Goal: Transaction & Acquisition: Purchase product/service

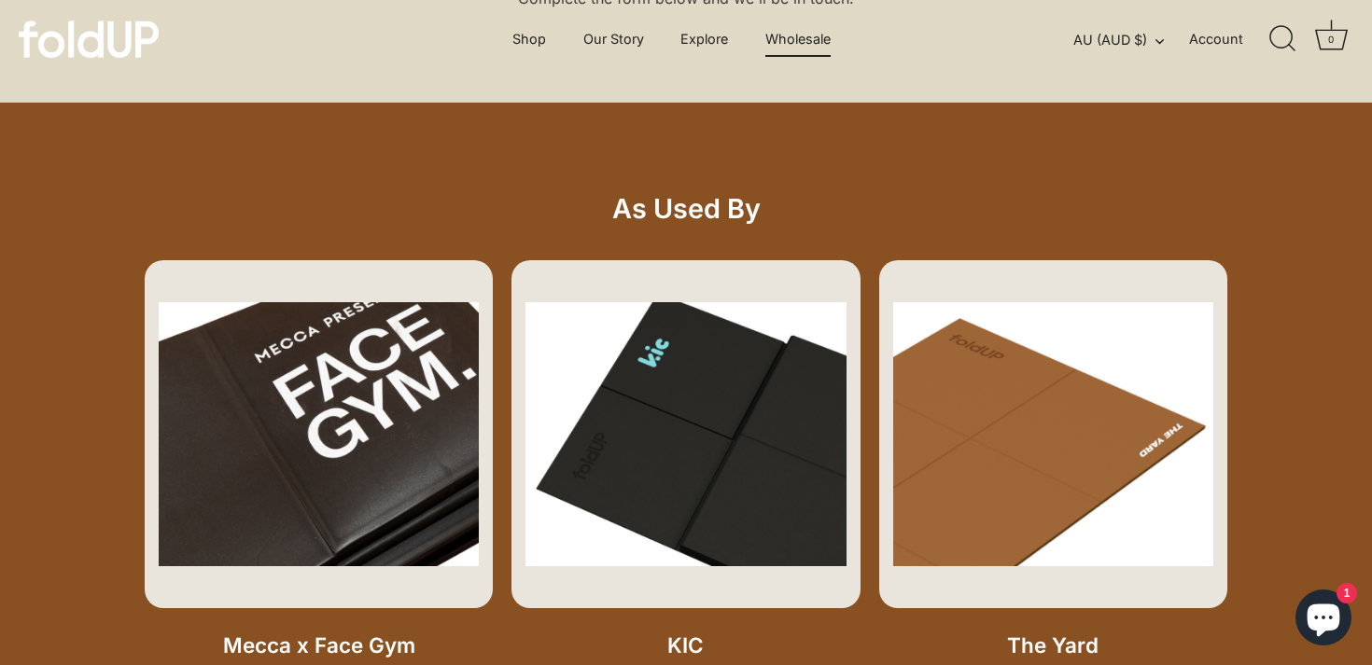
scroll to position [371, 0]
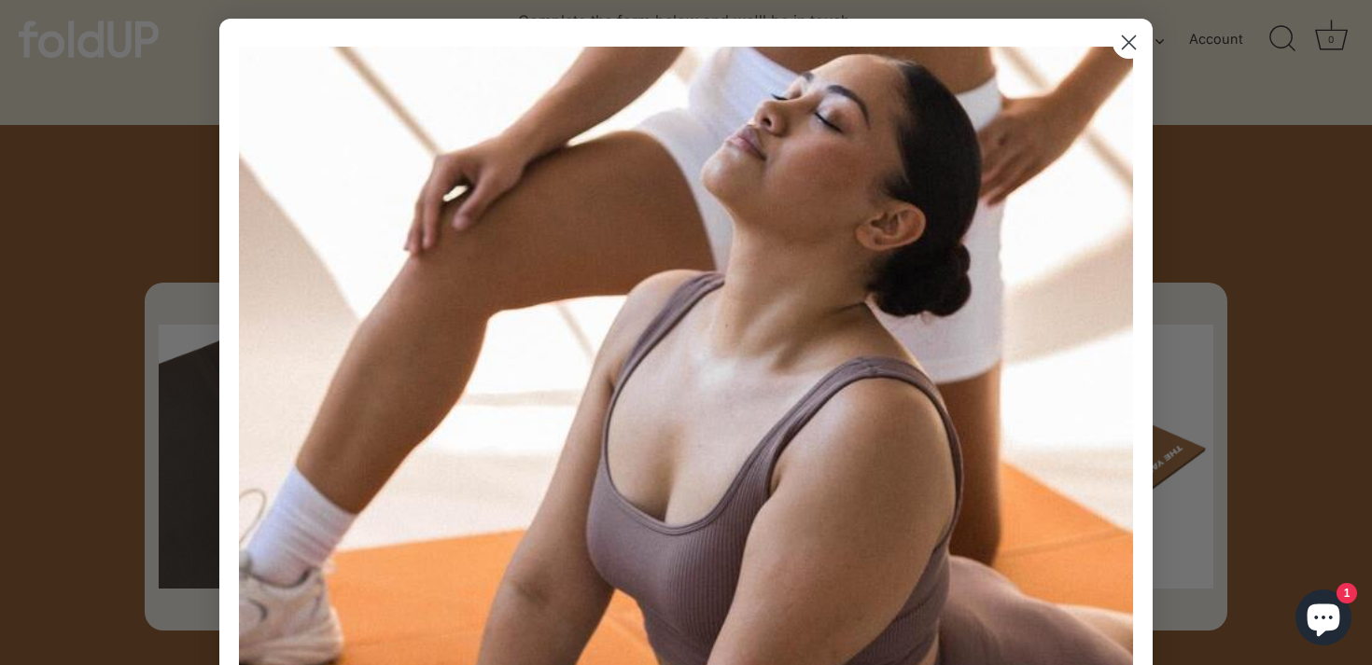
click at [1124, 44] on circle "Close dialog" at bounding box center [1128, 42] width 31 height 31
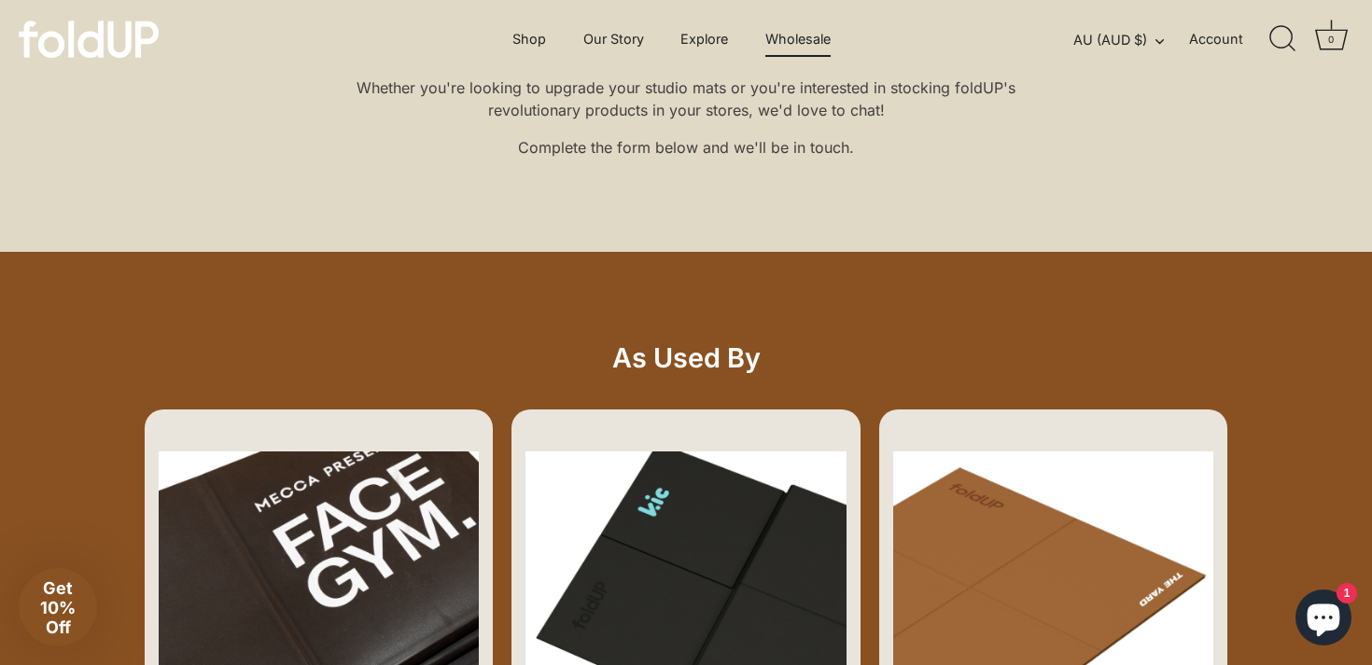
scroll to position [57, 0]
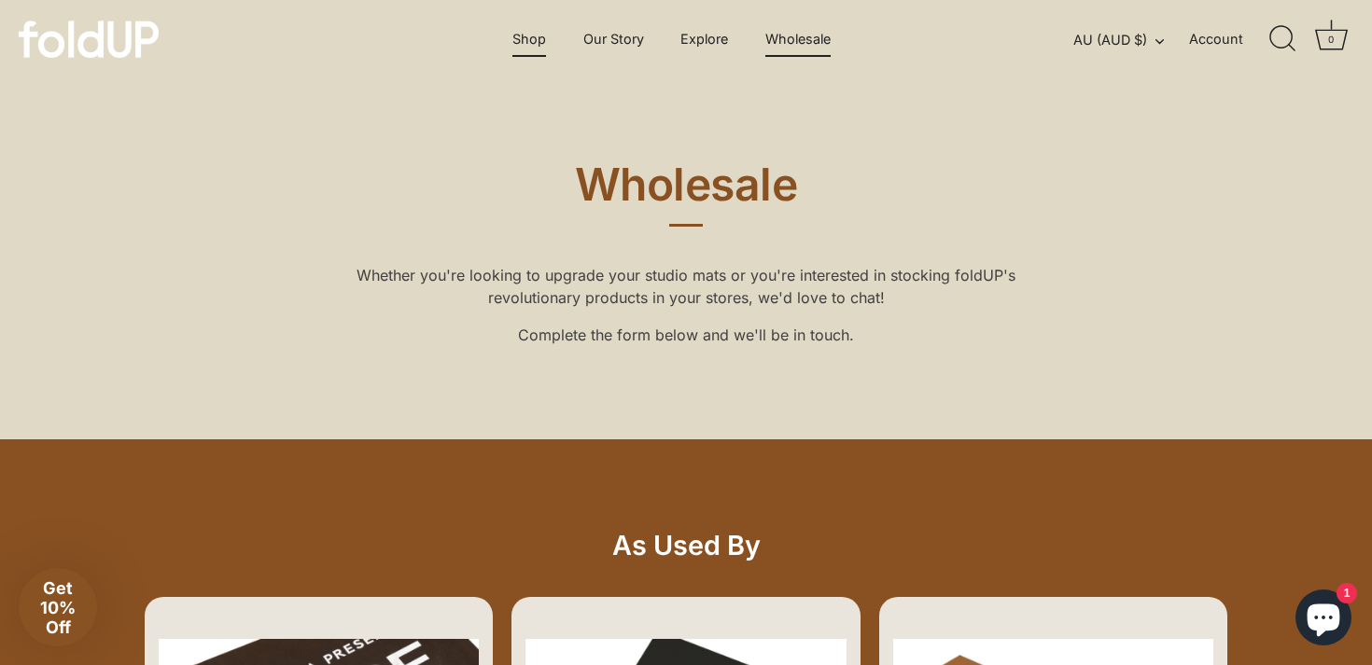
click at [537, 35] on link "Shop" at bounding box center [529, 38] width 66 height 35
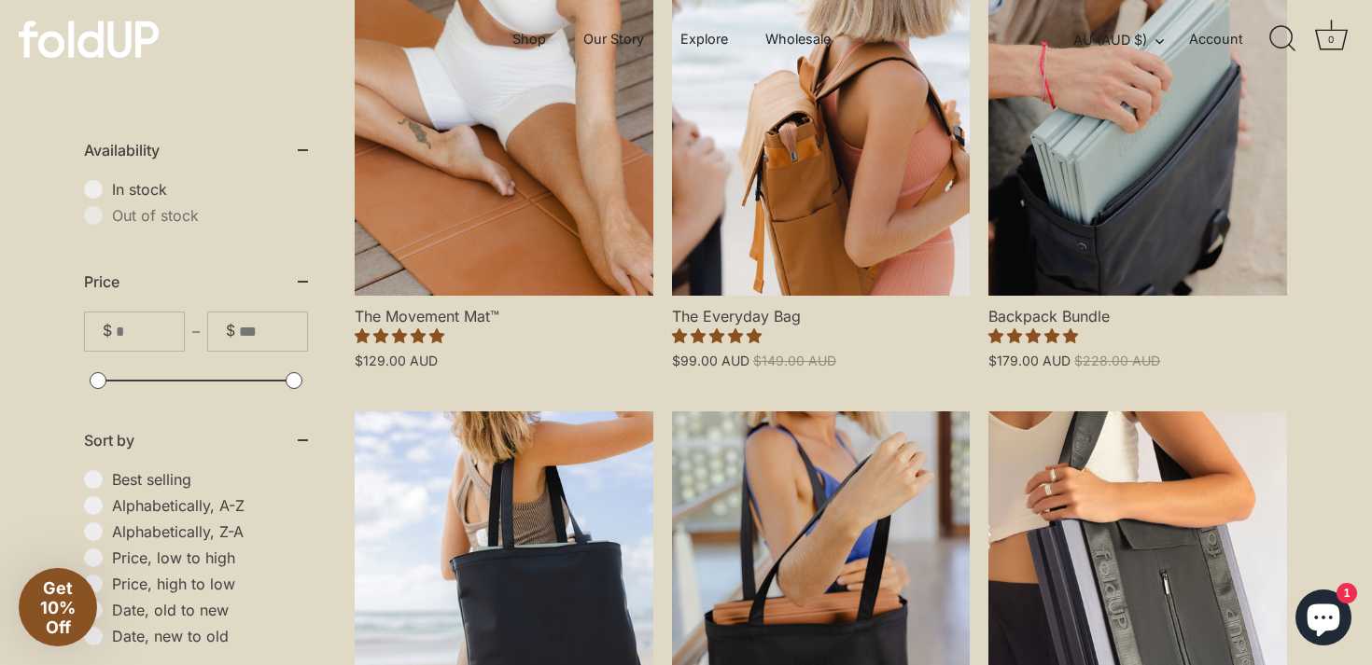
scroll to position [513, 0]
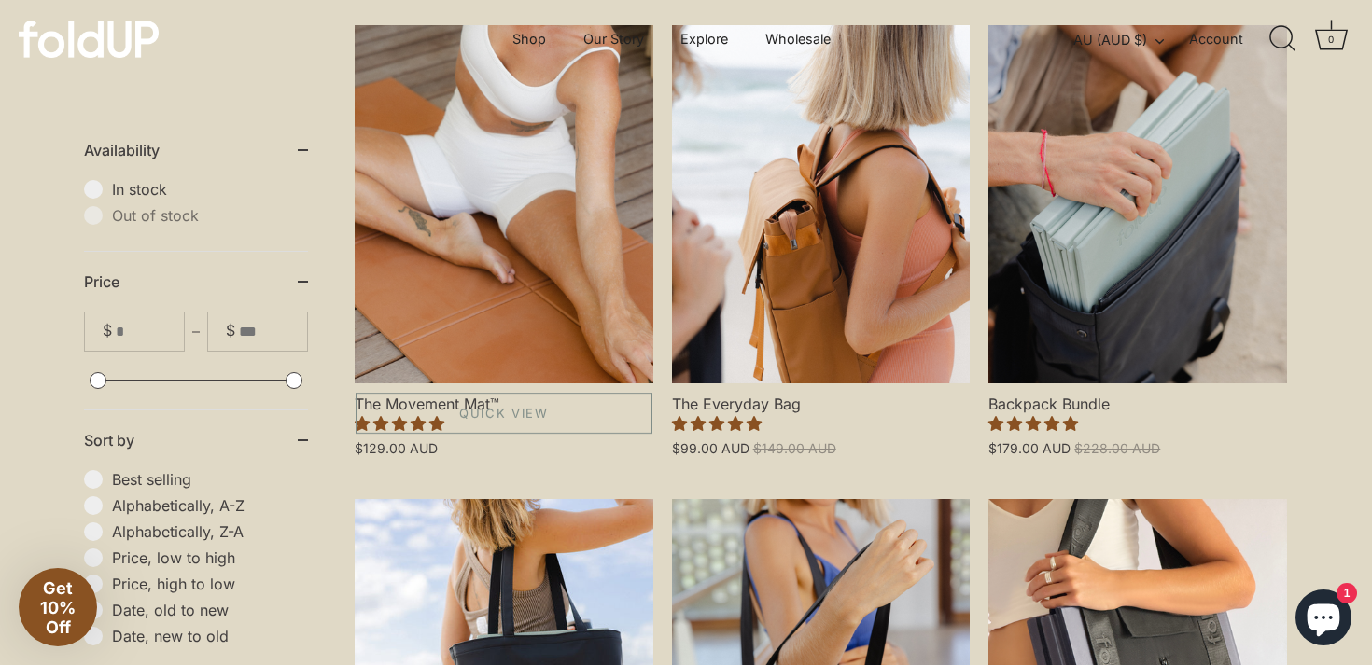
click at [562, 332] on link "The Movement Mat™" at bounding box center [504, 204] width 299 height 358
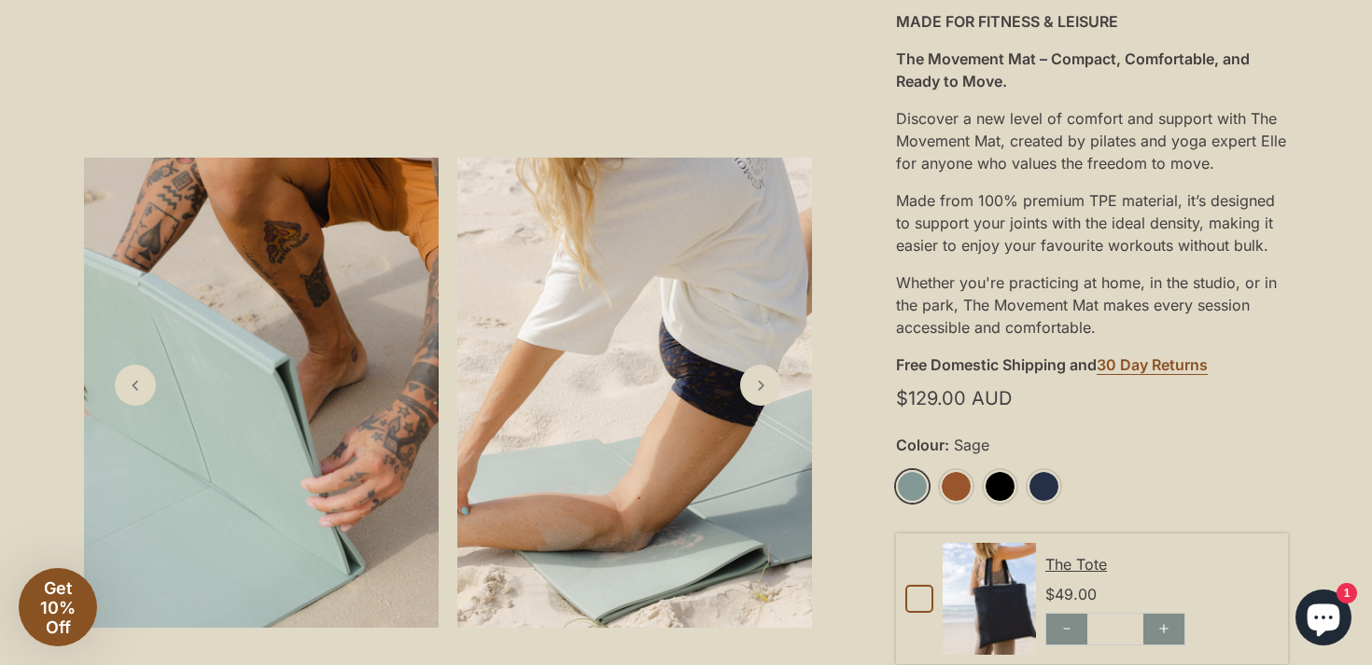
scroll to position [383, 0]
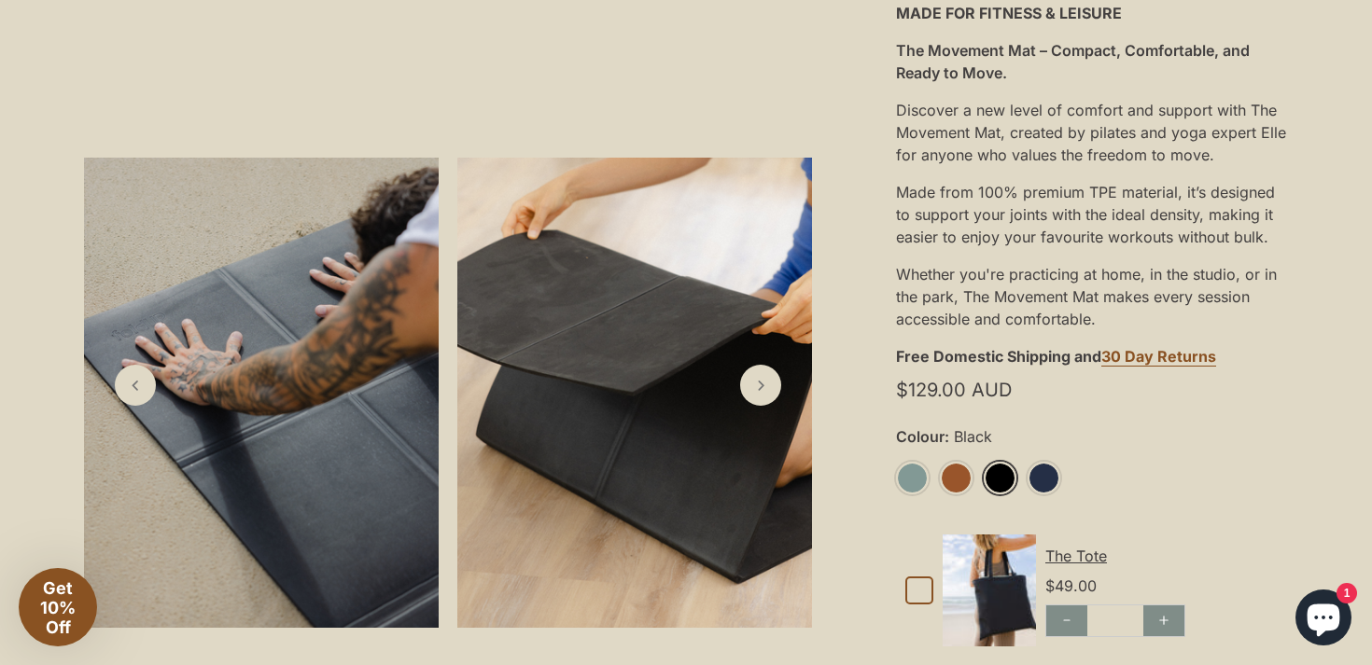
click at [995, 477] on link "Black" at bounding box center [999, 478] width 33 height 33
click at [999, 482] on link "Black" at bounding box center [999, 478] width 33 height 33
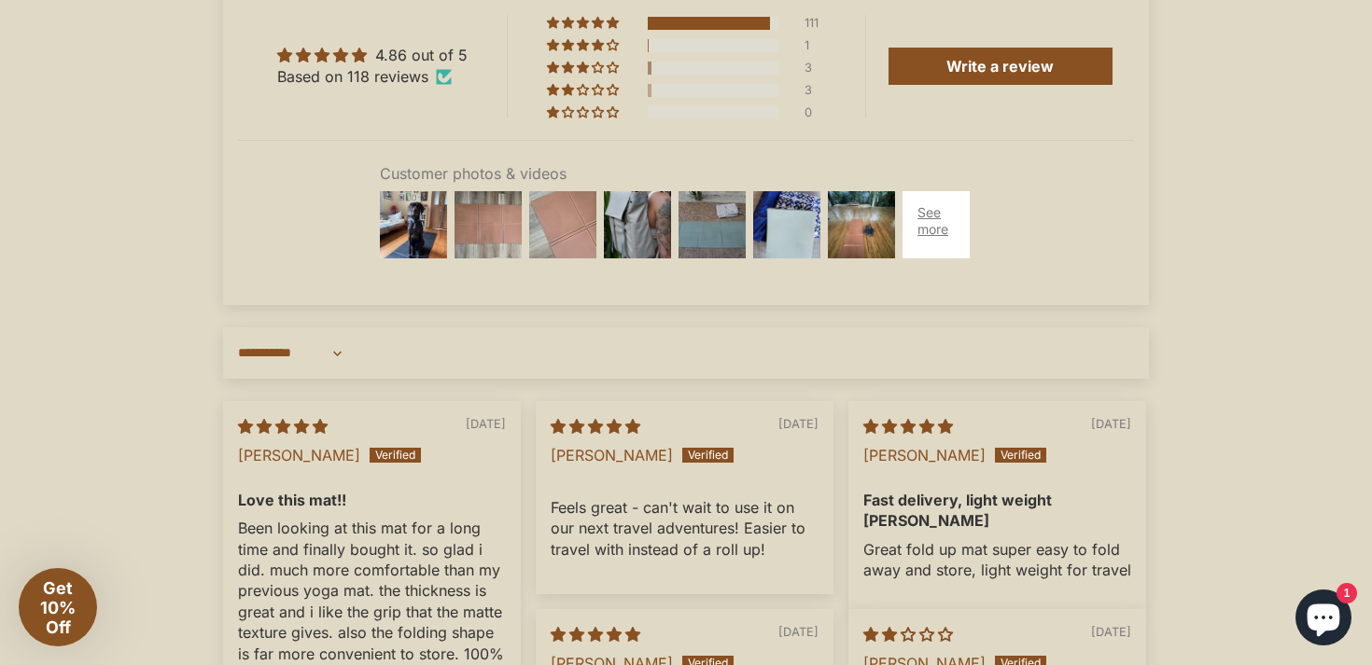
scroll to position [5112, 0]
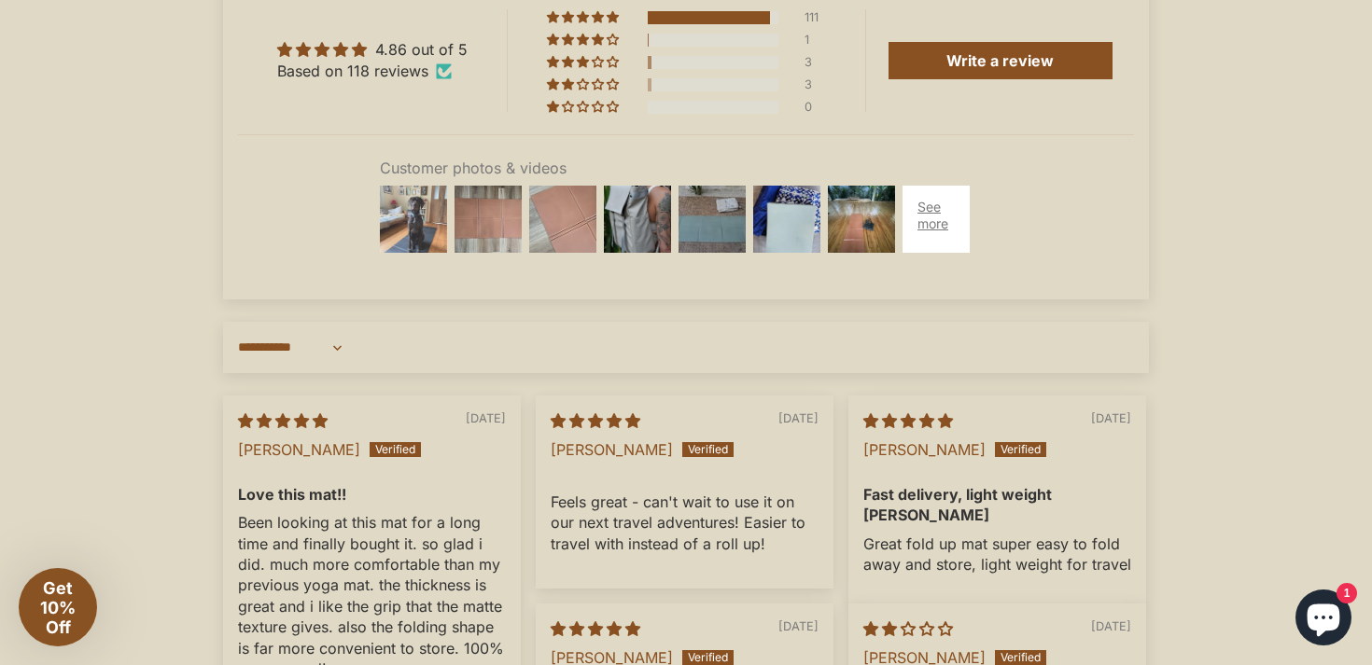
click at [433, 253] on img at bounding box center [413, 219] width 75 height 75
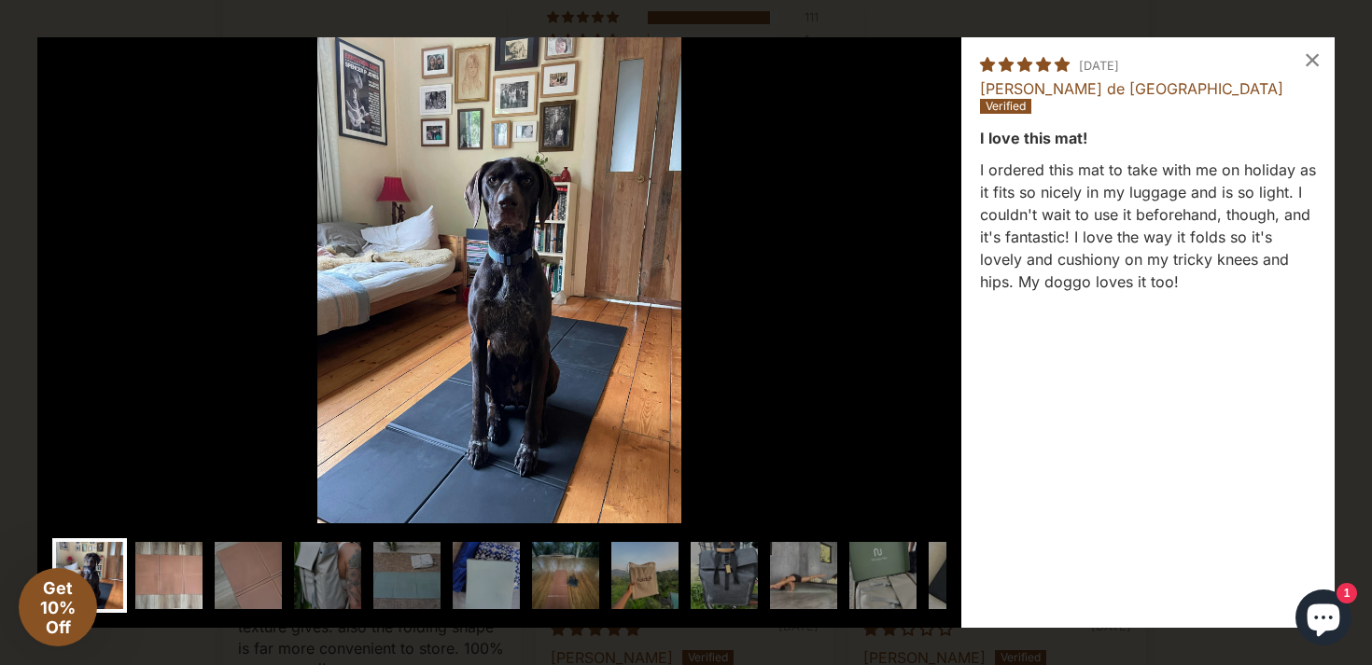
click at [189, 564] on img at bounding box center [169, 575] width 75 height 75
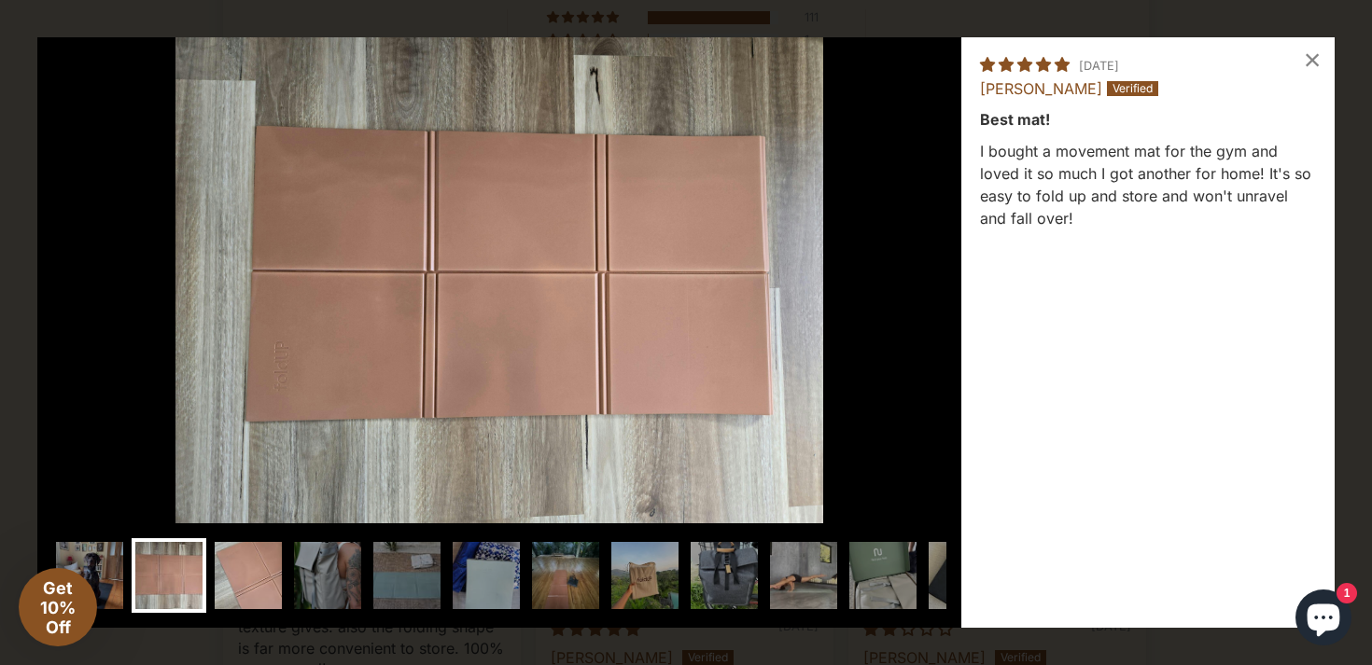
click at [237, 564] on img at bounding box center [248, 575] width 75 height 75
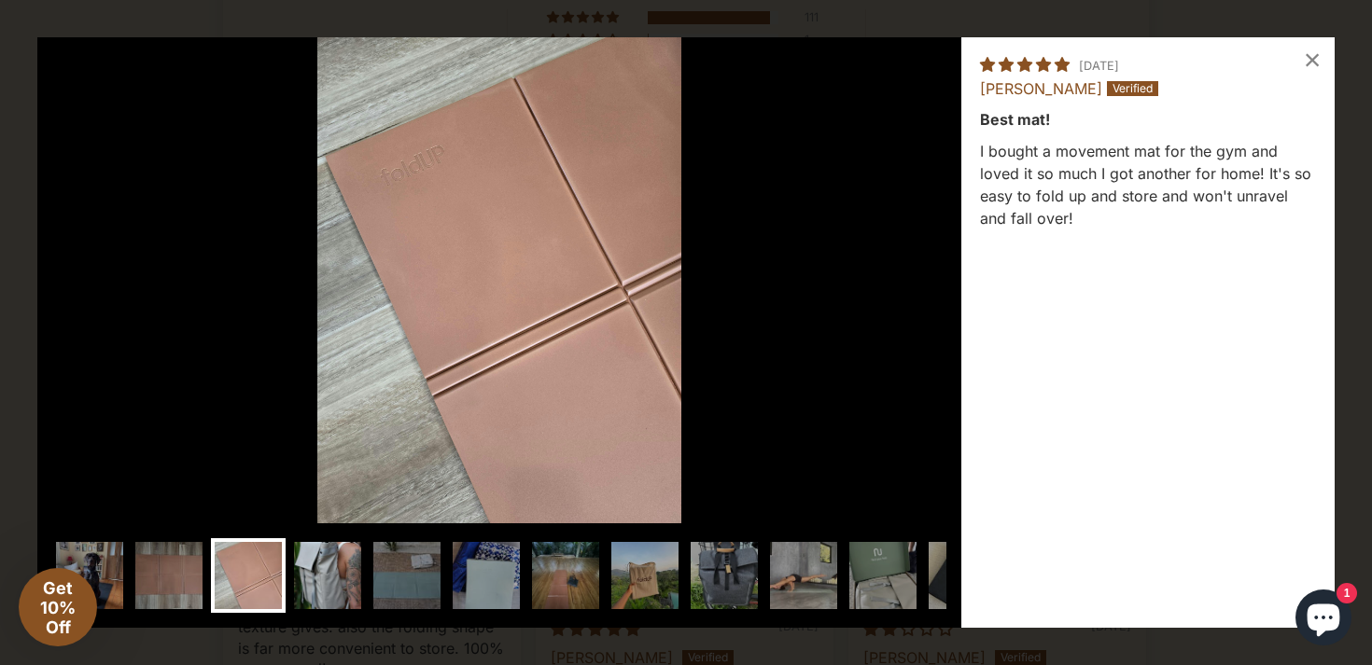
click at [326, 566] on img at bounding box center [327, 575] width 75 height 75
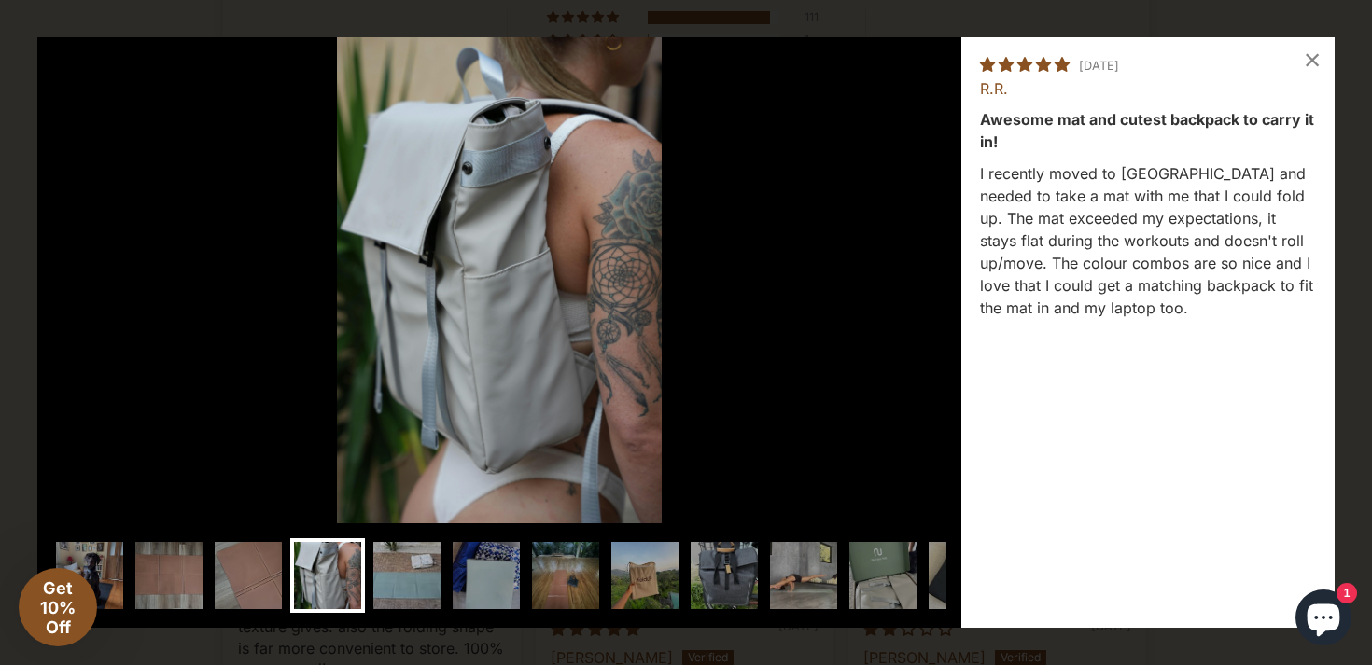
click at [384, 573] on img at bounding box center [407, 575] width 75 height 75
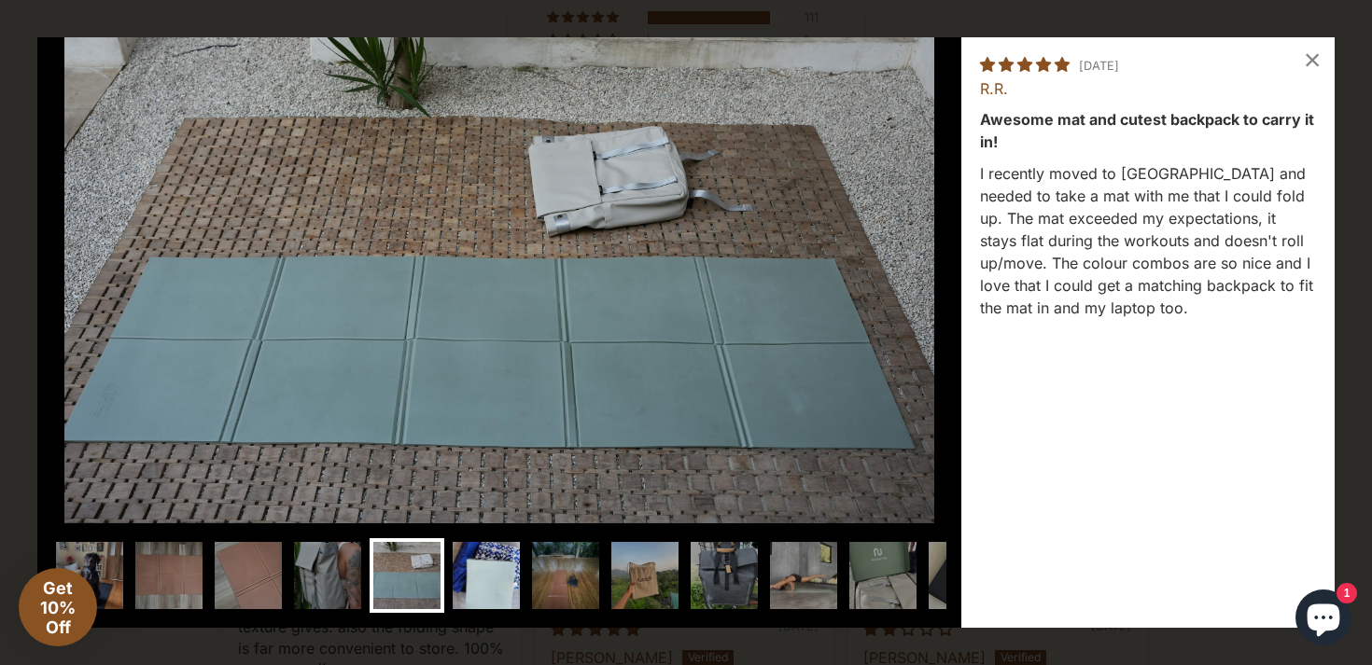
click at [480, 573] on img at bounding box center [486, 575] width 75 height 75
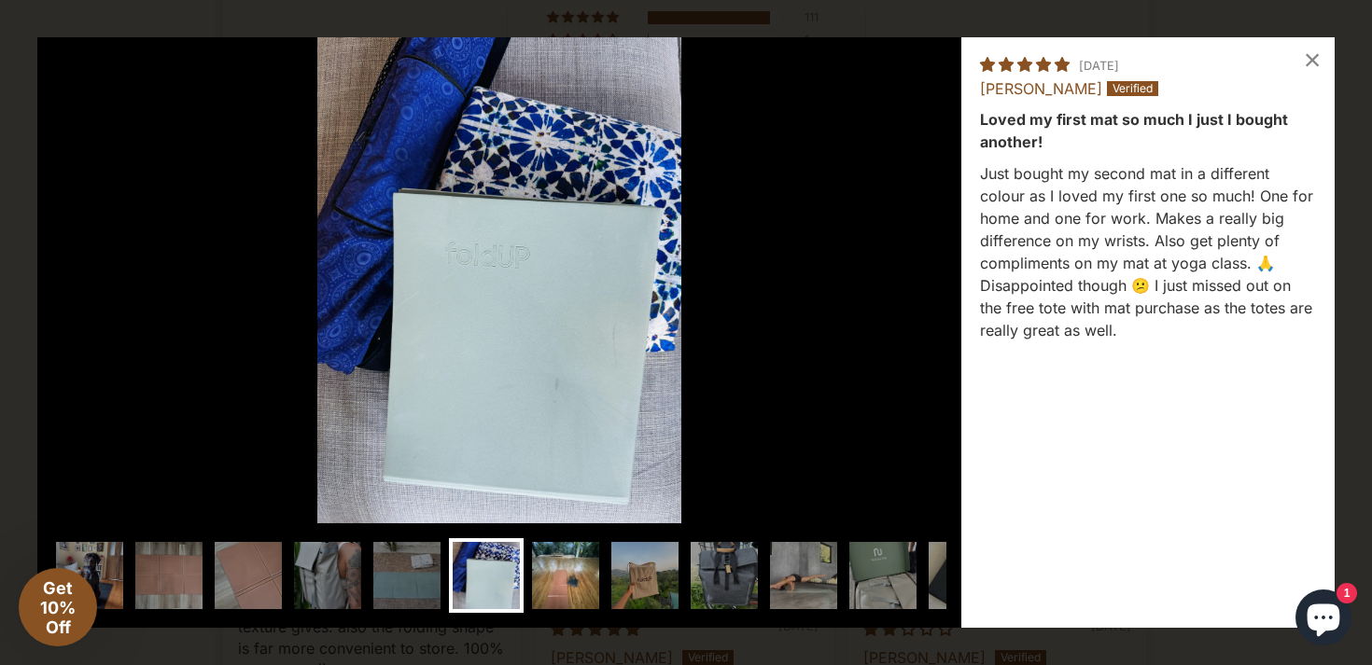
click at [568, 571] on img at bounding box center [565, 575] width 75 height 75
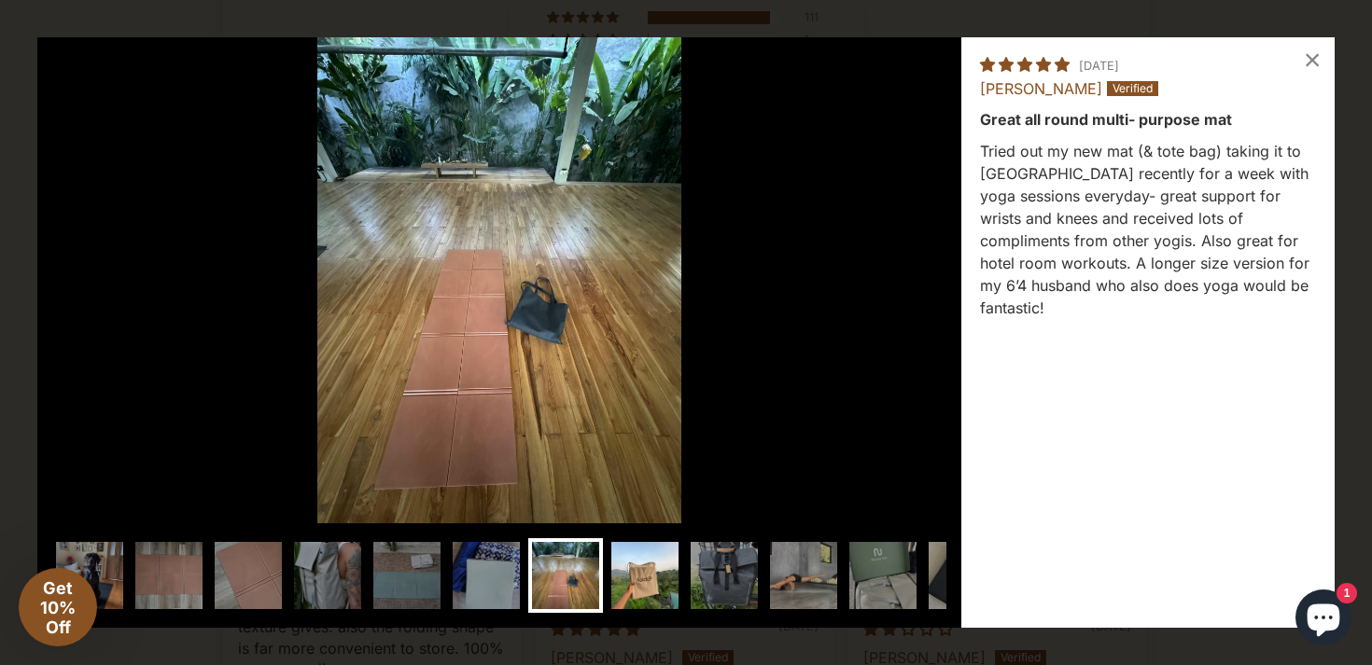
click at [630, 569] on img at bounding box center [644, 575] width 75 height 75
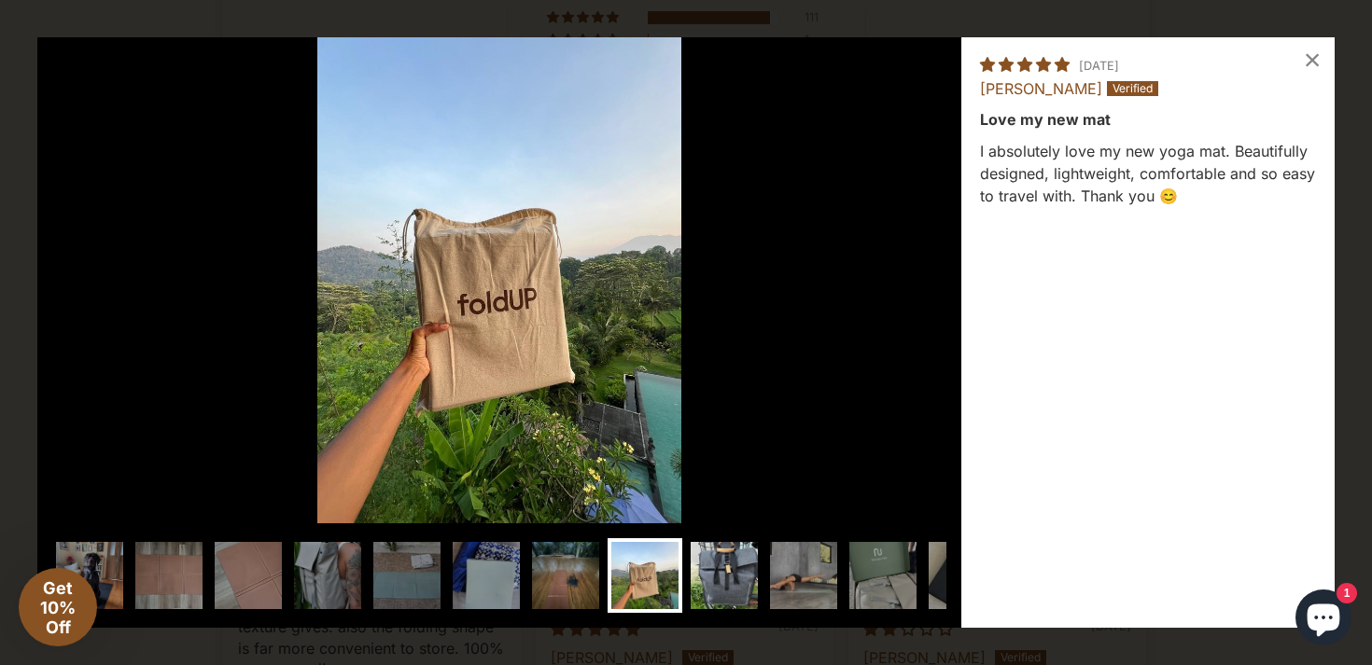
click at [715, 574] on img at bounding box center [724, 575] width 75 height 75
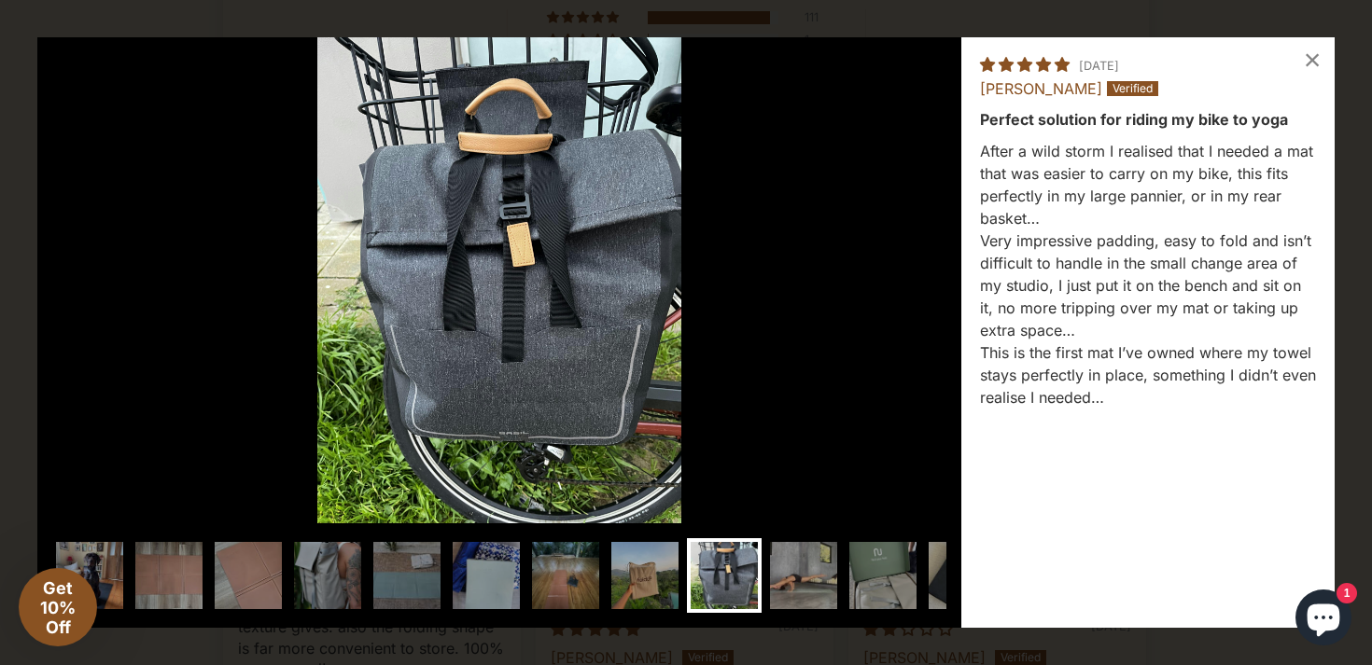
click at [804, 576] on img at bounding box center [803, 575] width 75 height 75
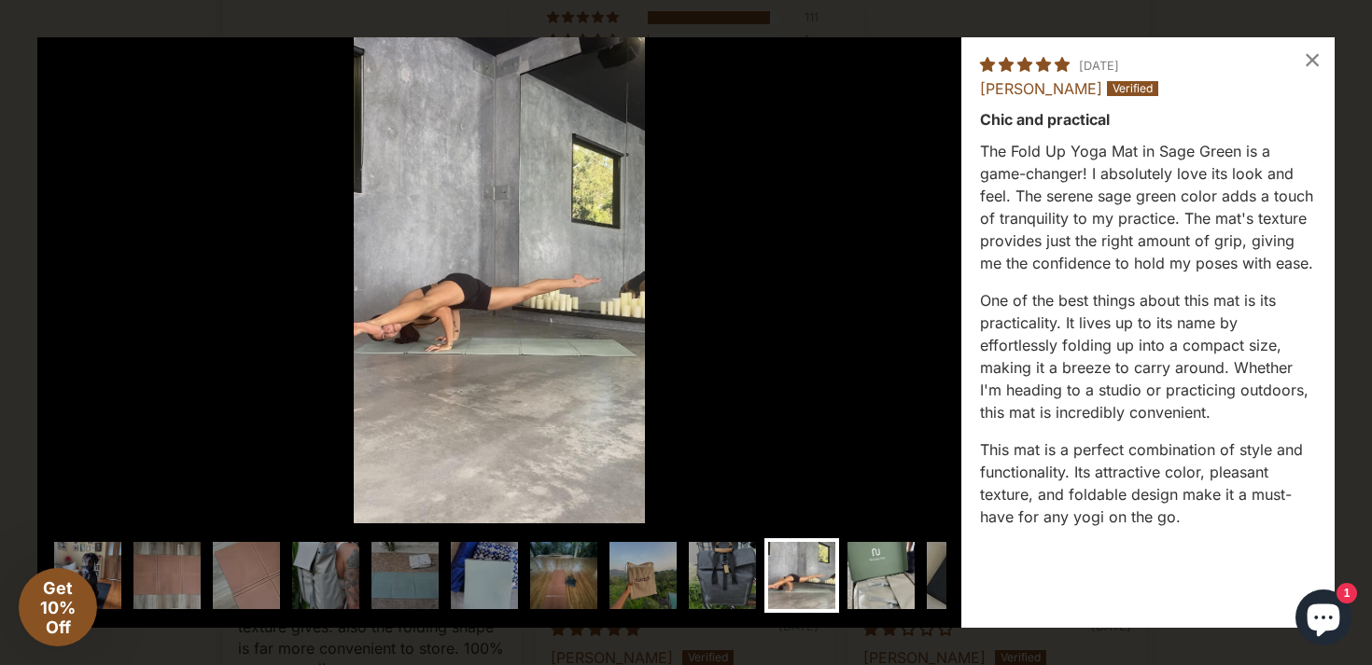
click at [855, 574] on img at bounding box center [881, 575] width 75 height 75
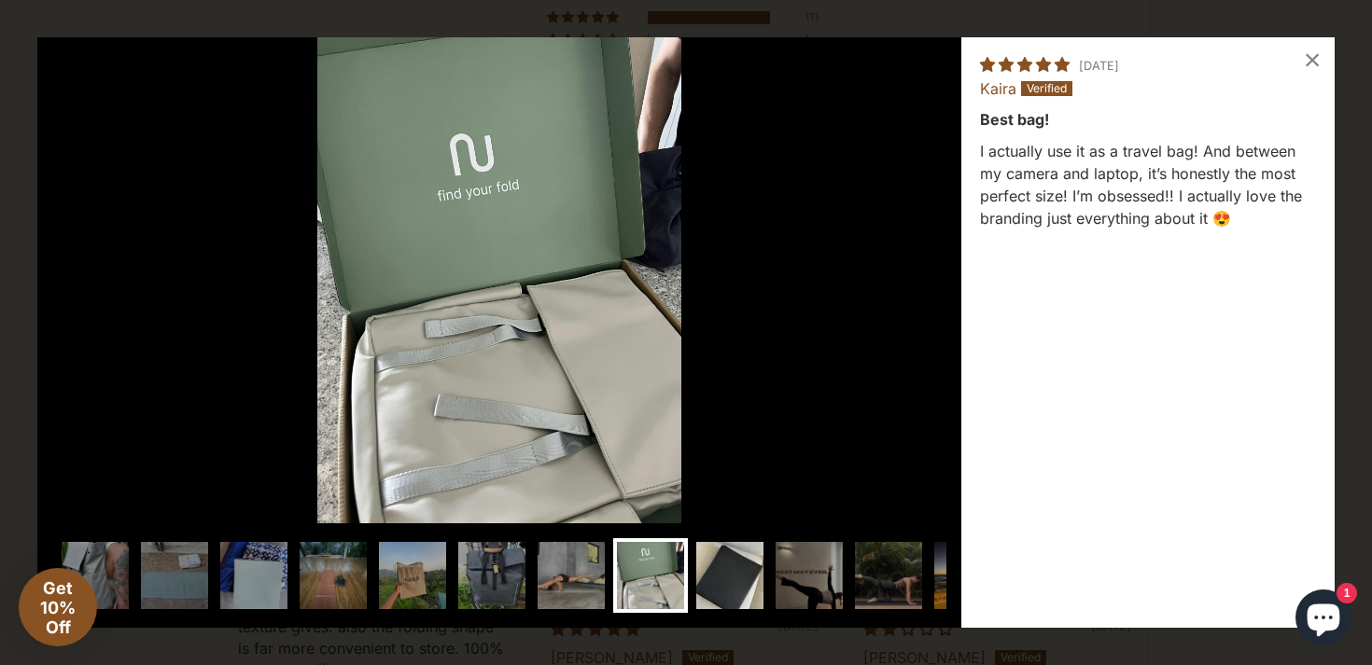
click at [754, 572] on img at bounding box center [729, 575] width 75 height 75
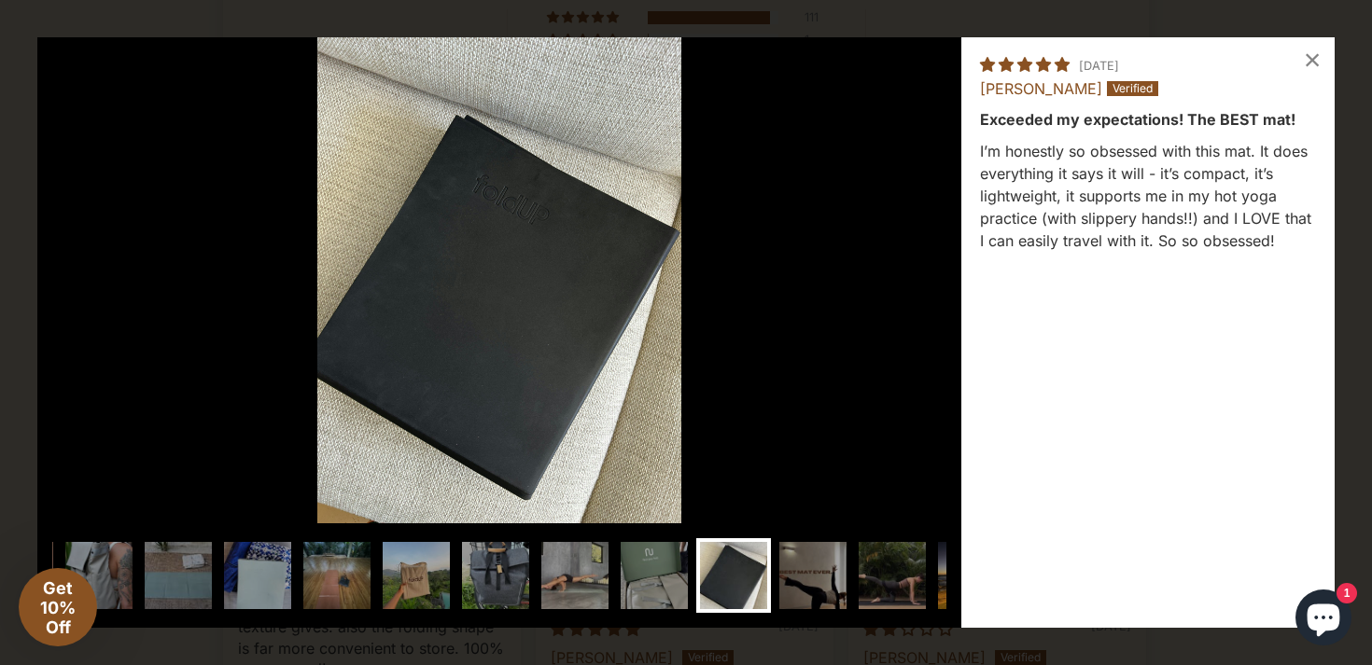
click at [733, 572] on img at bounding box center [733, 575] width 75 height 75
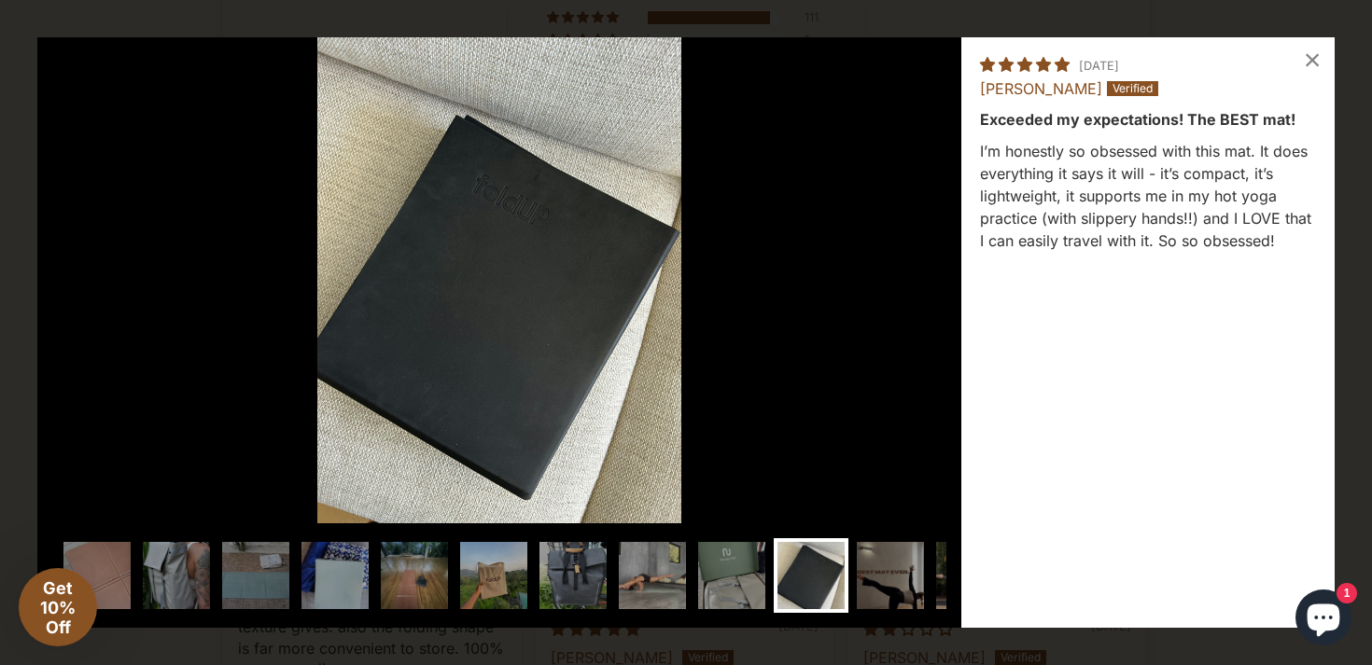
click at [799, 580] on img at bounding box center [811, 575] width 75 height 75
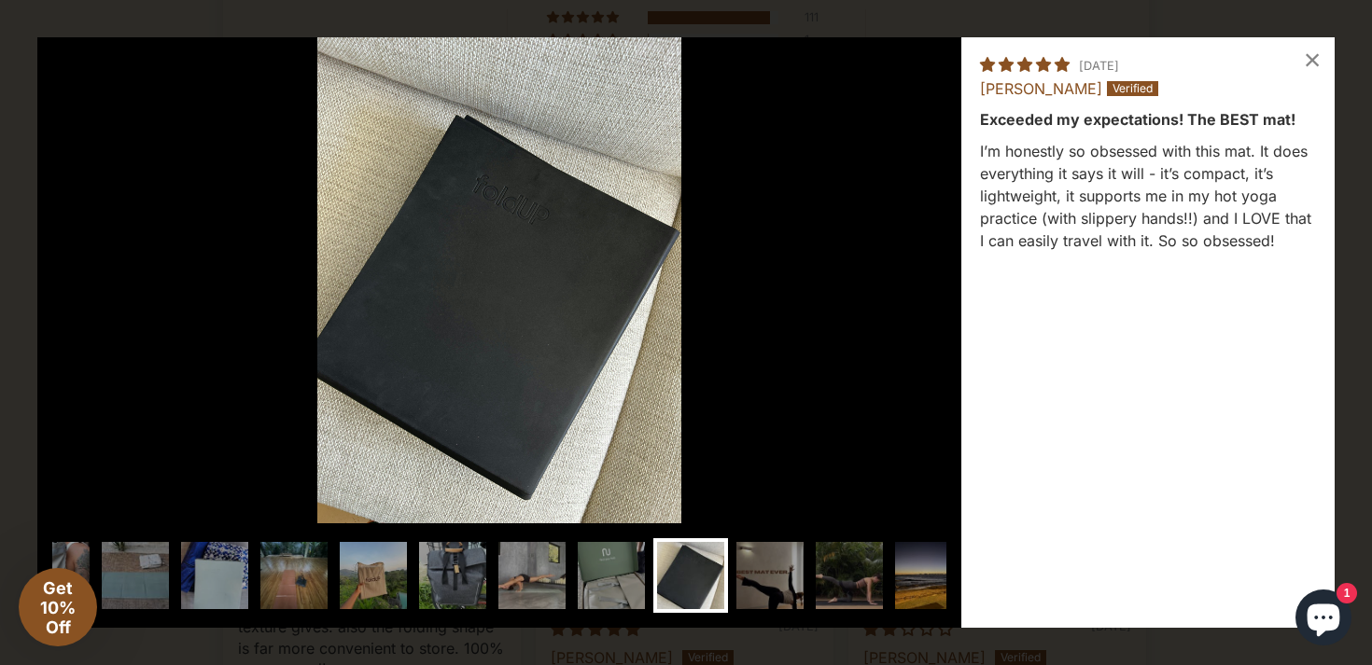
click at [799, 580] on img at bounding box center [769, 575] width 75 height 75
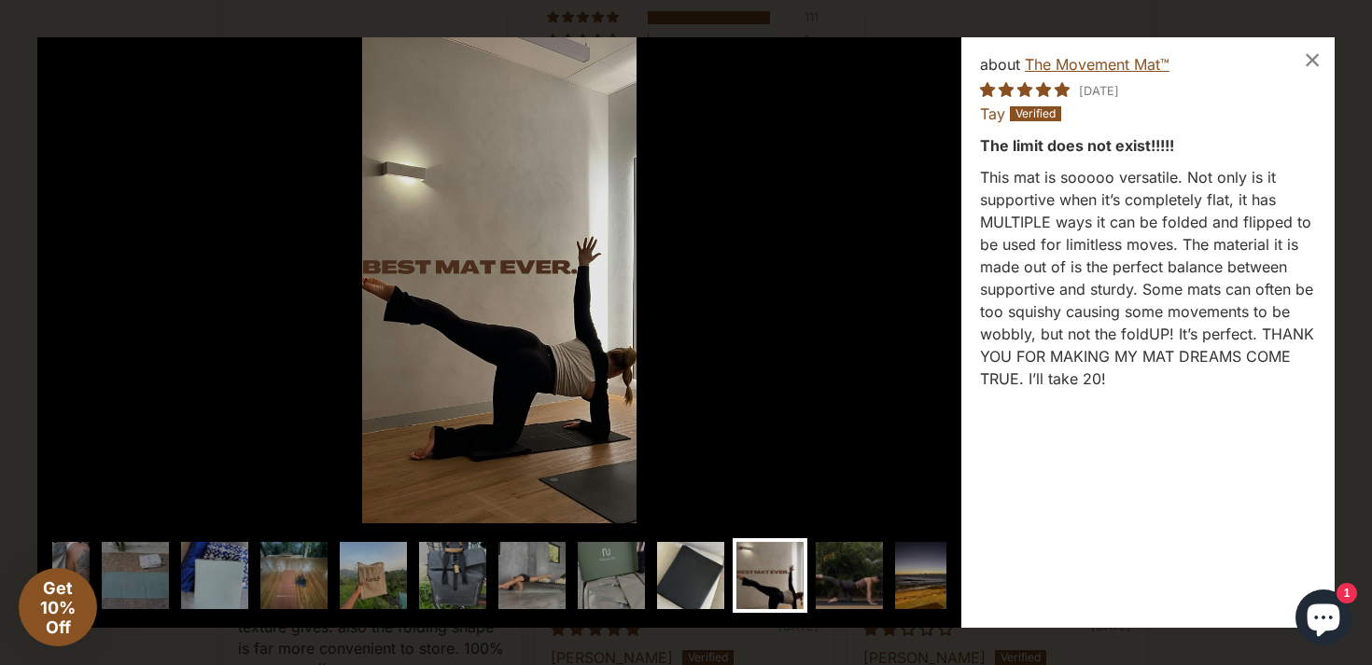
scroll to position [0, 226]
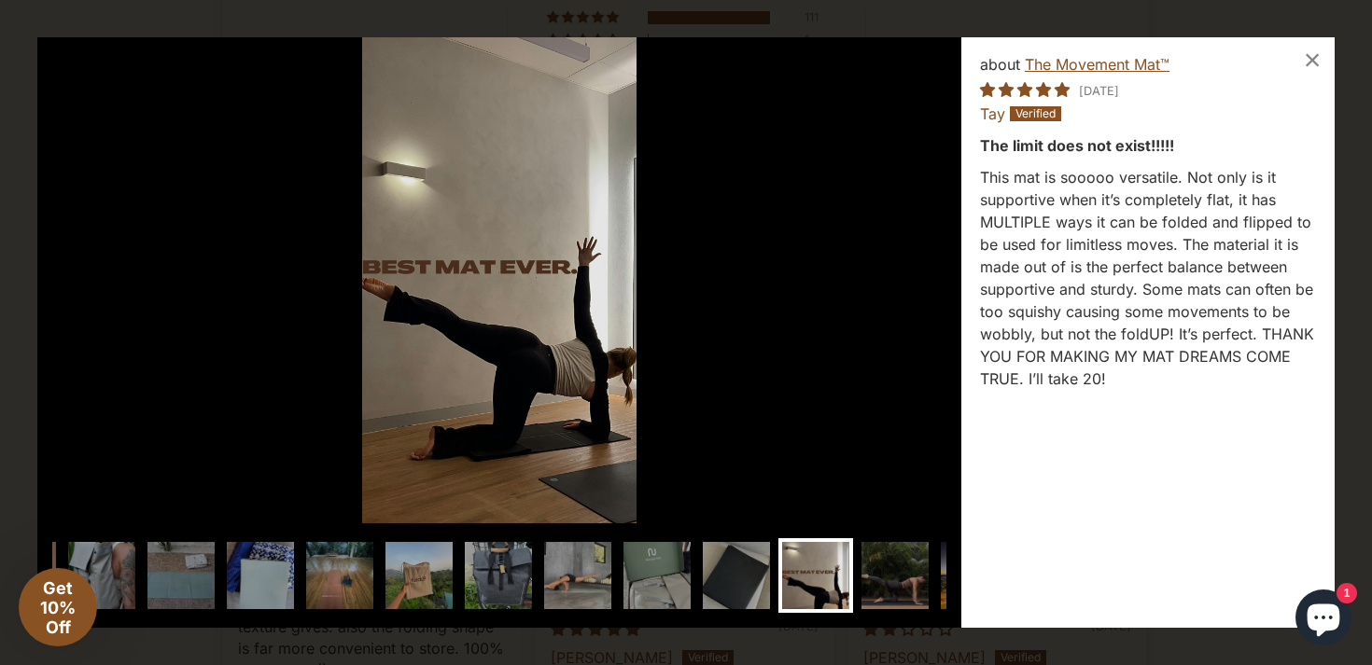
click at [816, 581] on img at bounding box center [815, 575] width 75 height 75
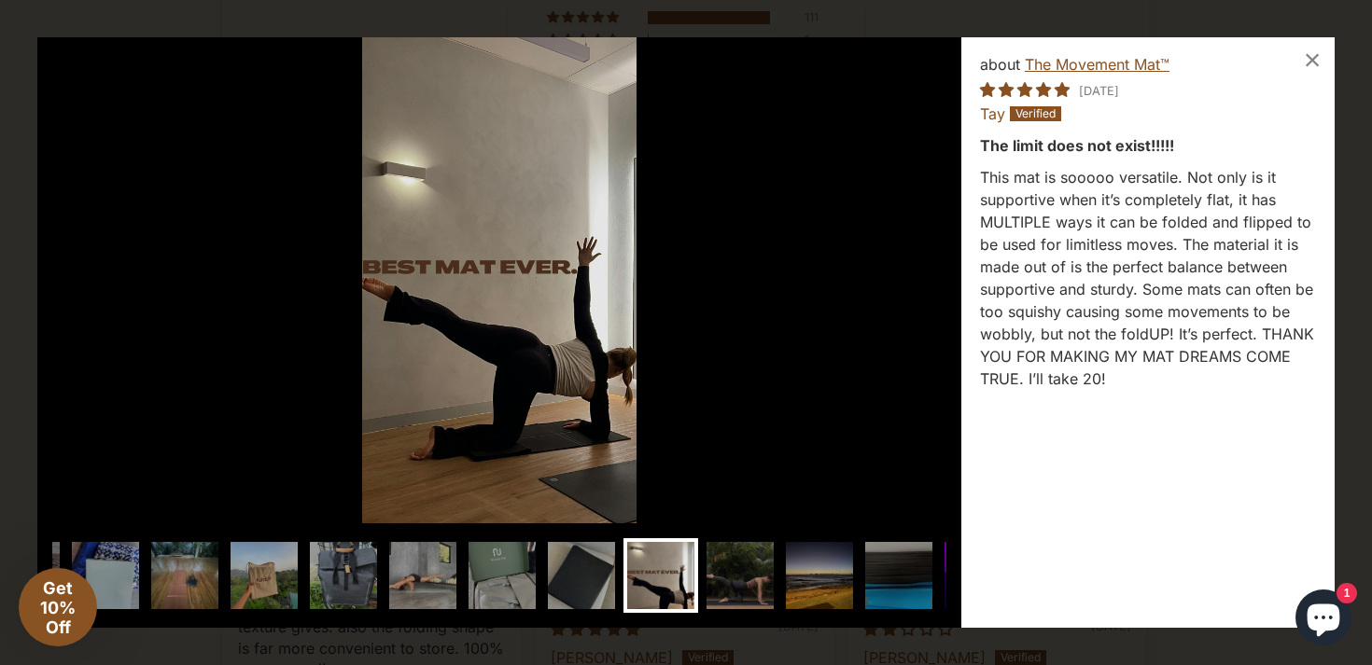
scroll to position [0, 394]
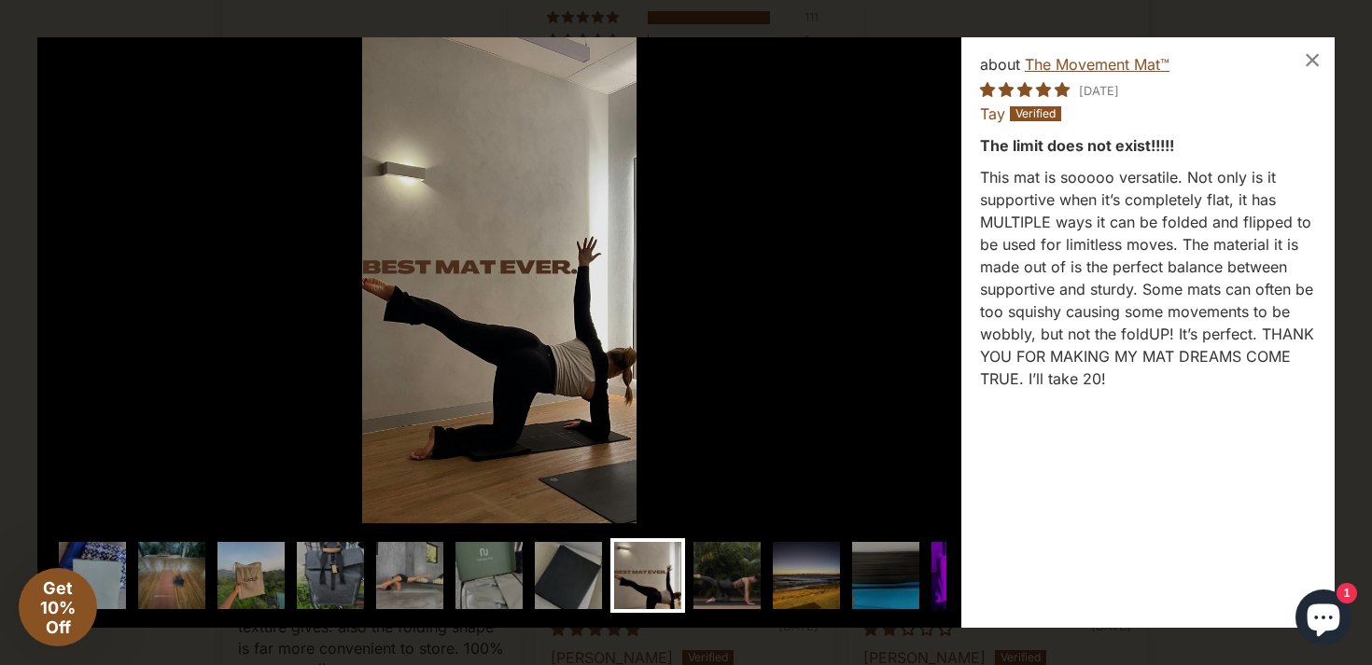
click at [816, 581] on img at bounding box center [806, 575] width 75 height 75
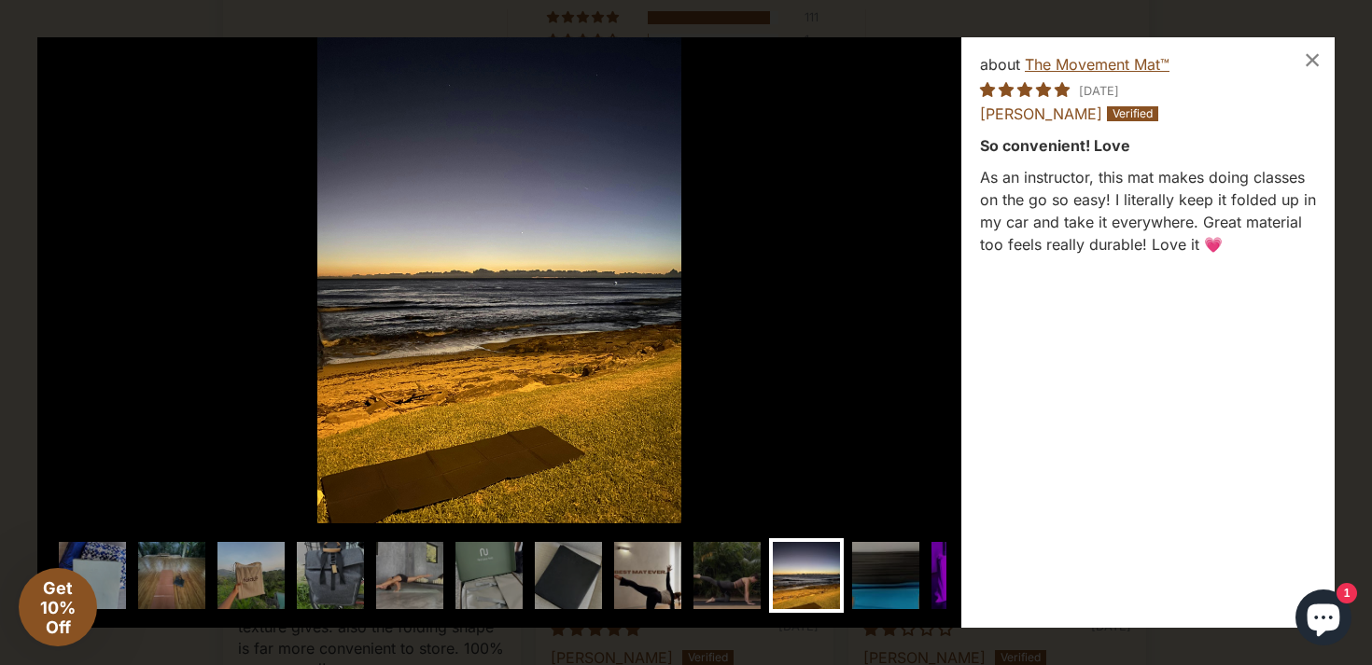
scroll to position [0, 375]
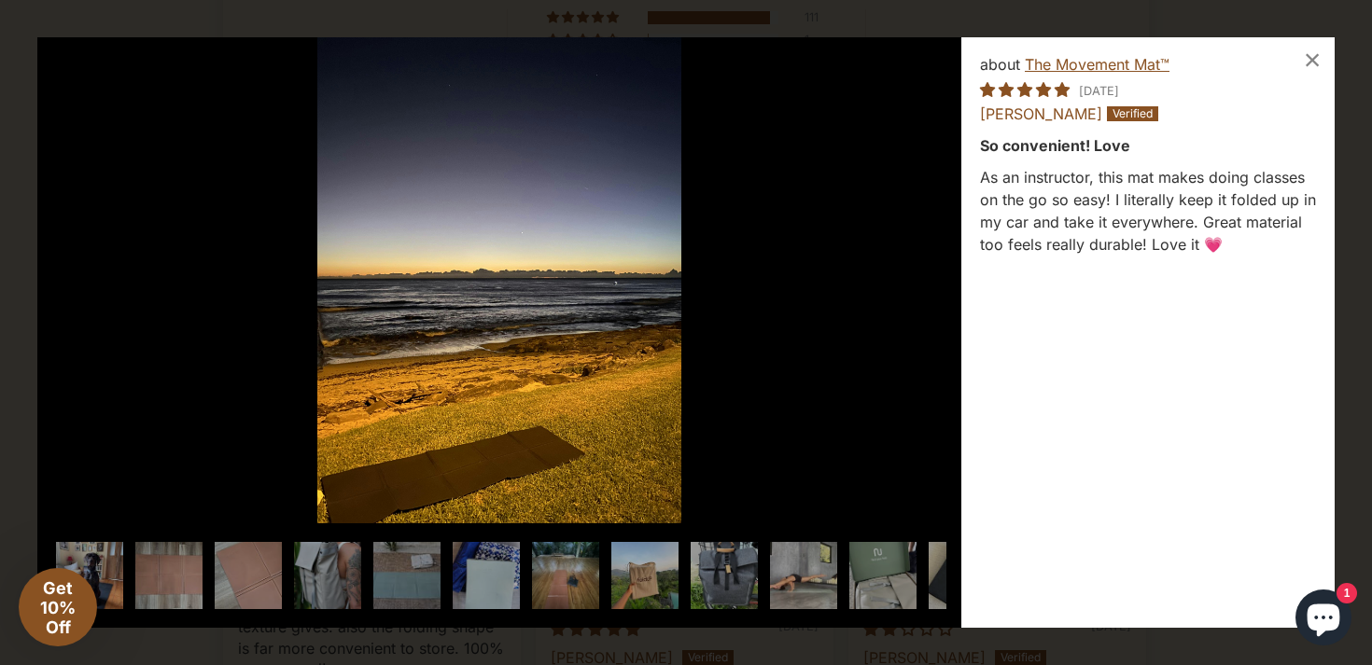
click at [1242, 578] on img at bounding box center [1279, 575] width 75 height 75
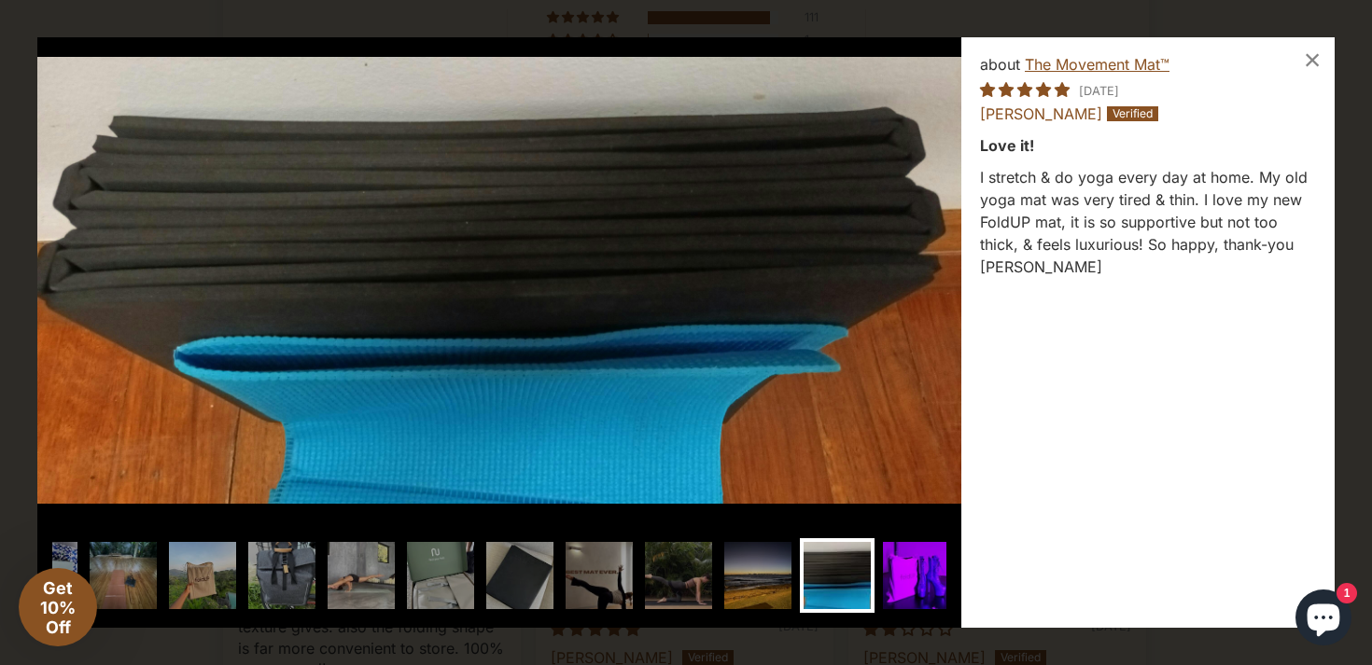
click at [900, 579] on img at bounding box center [916, 575] width 75 height 75
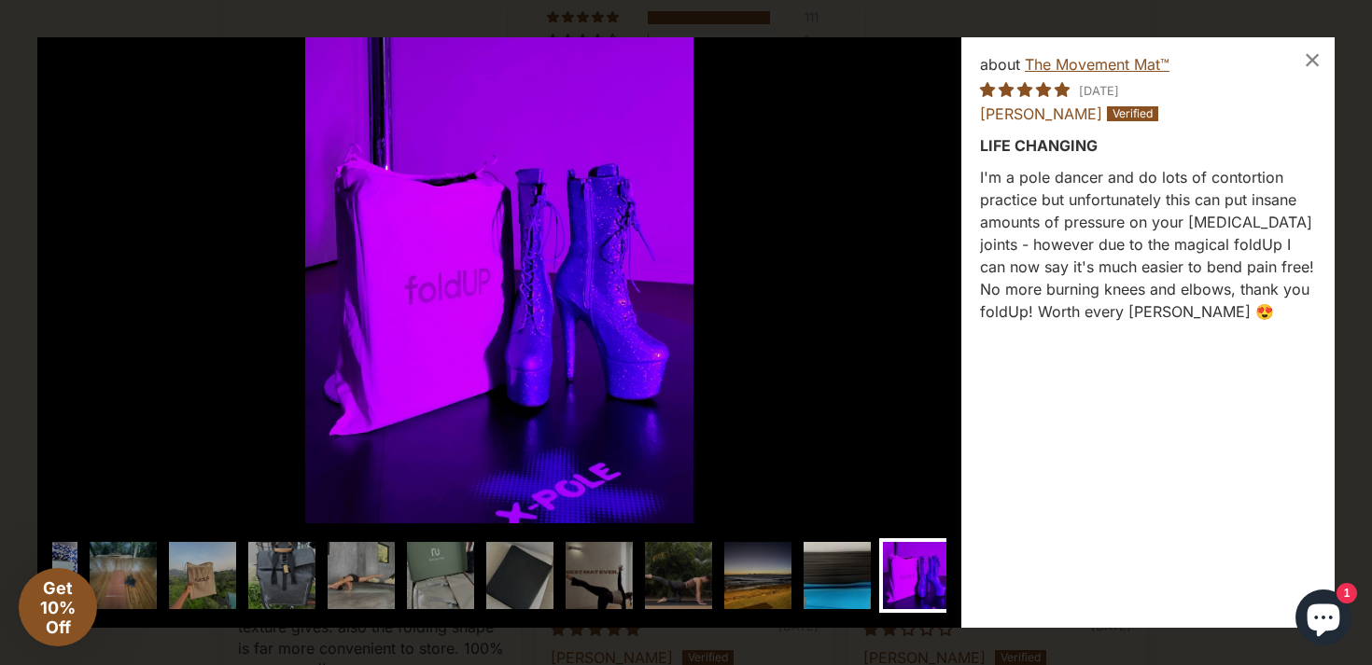
click at [826, 580] on img at bounding box center [837, 575] width 75 height 75
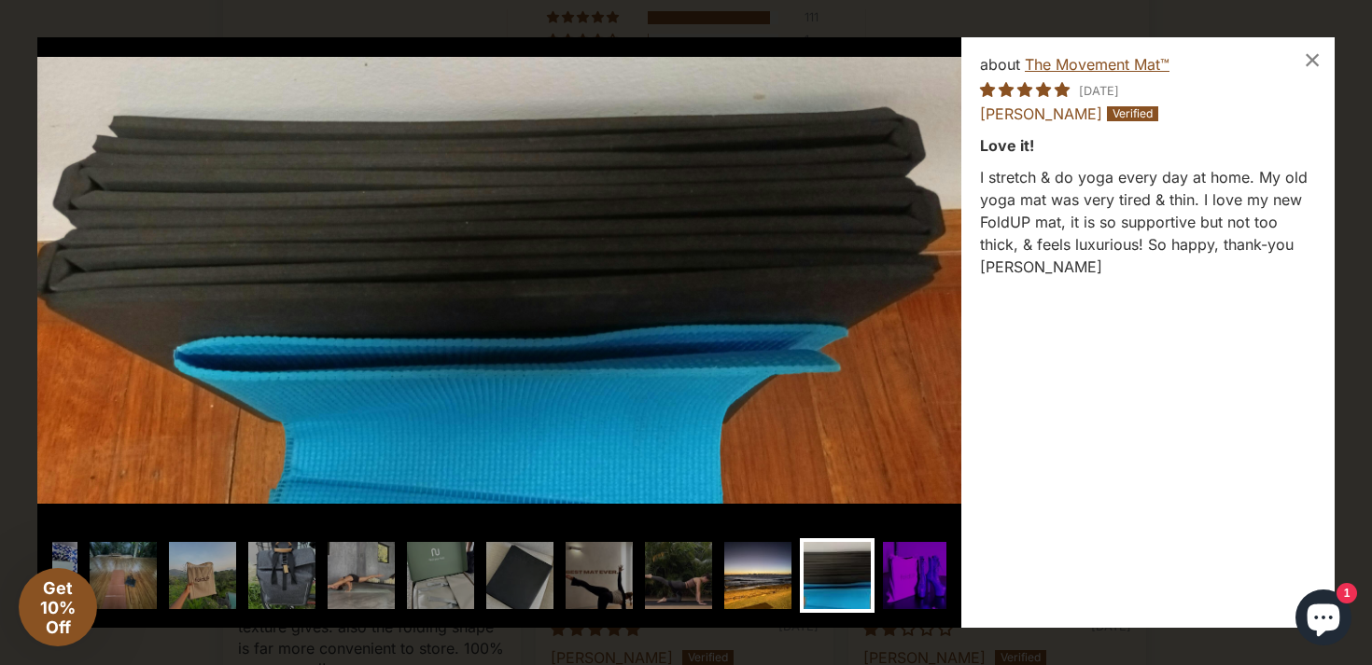
click at [775, 582] on img at bounding box center [757, 575] width 75 height 75
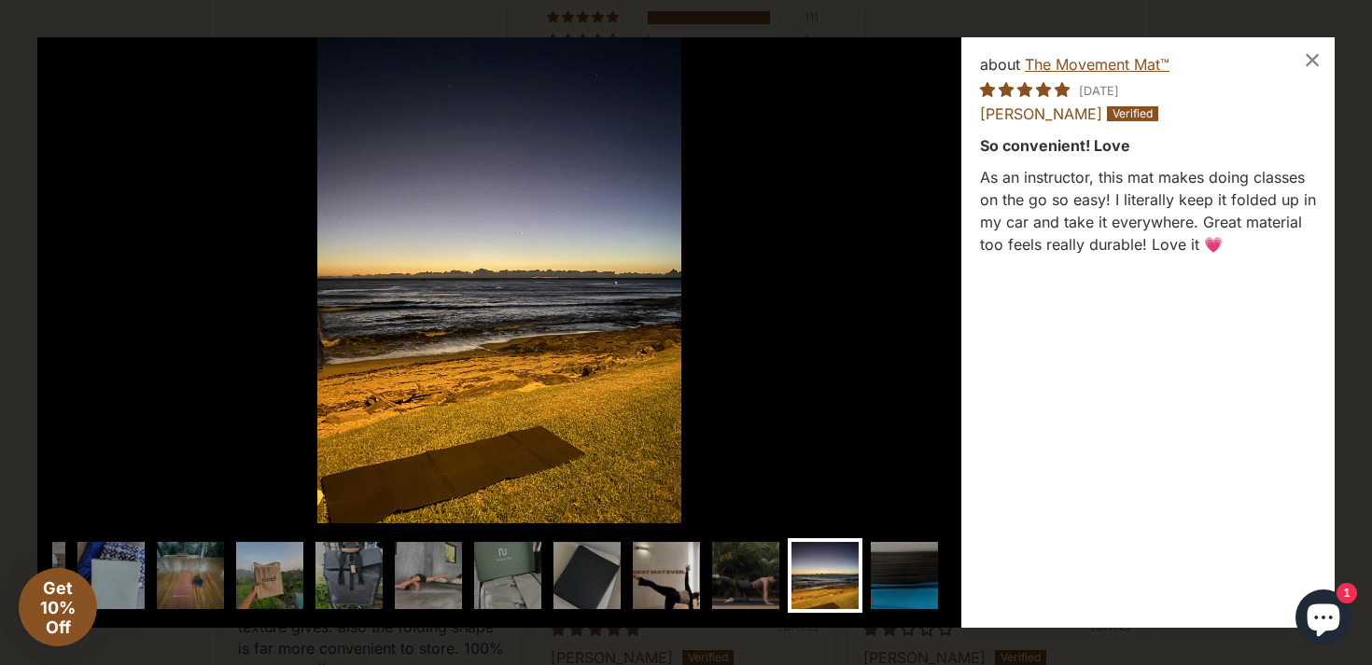
click at [676, 585] on img at bounding box center [666, 575] width 75 height 75
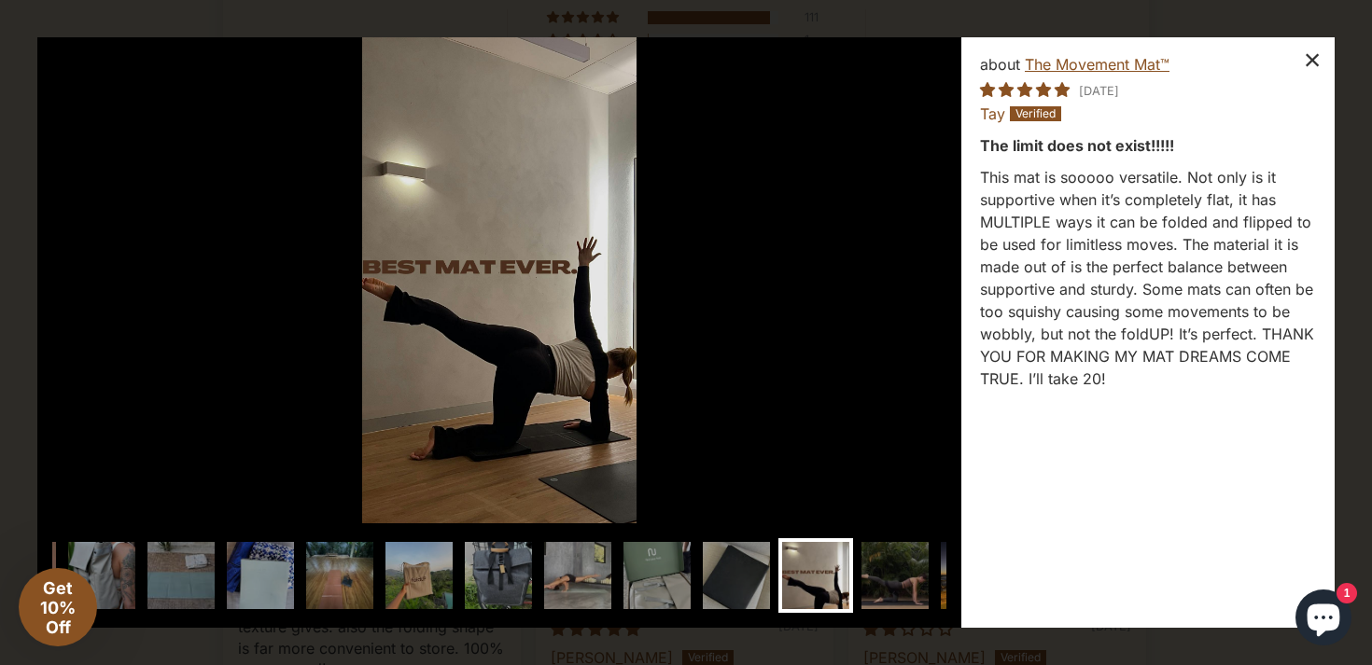
click at [1310, 53] on div "×" at bounding box center [1312, 59] width 45 height 45
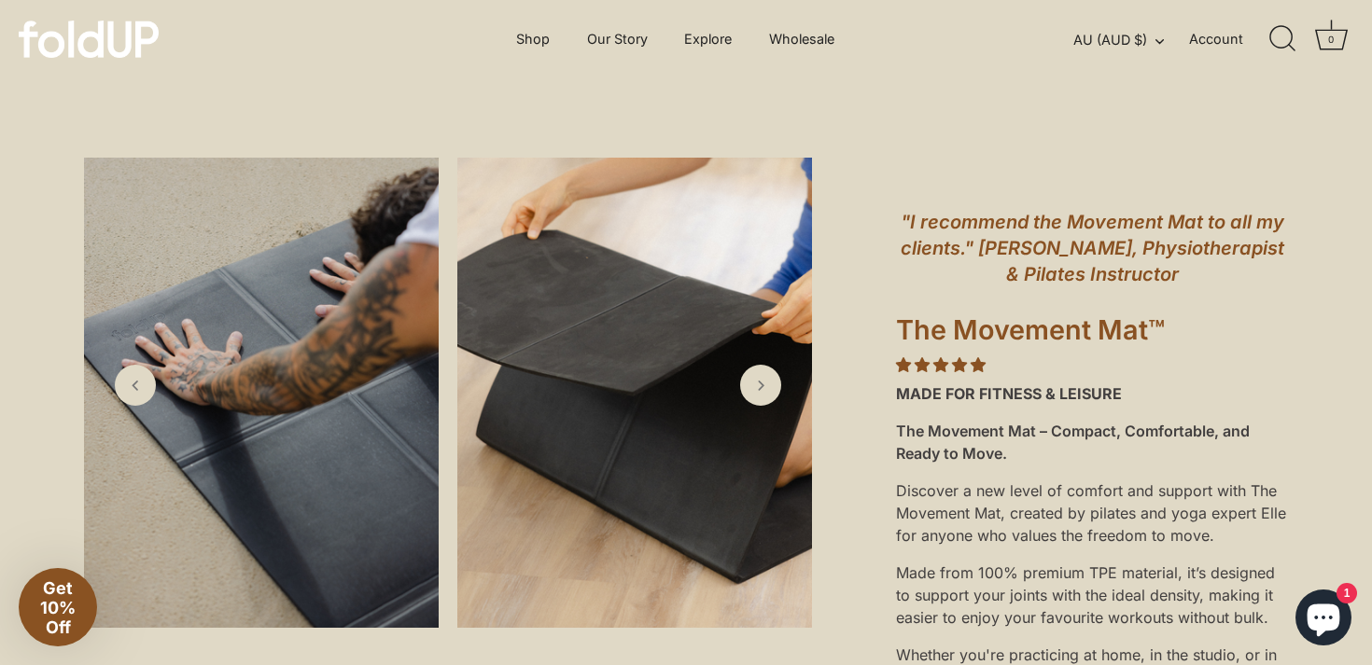
scroll to position [0, 0]
